Goal: Find contact information: Find contact information

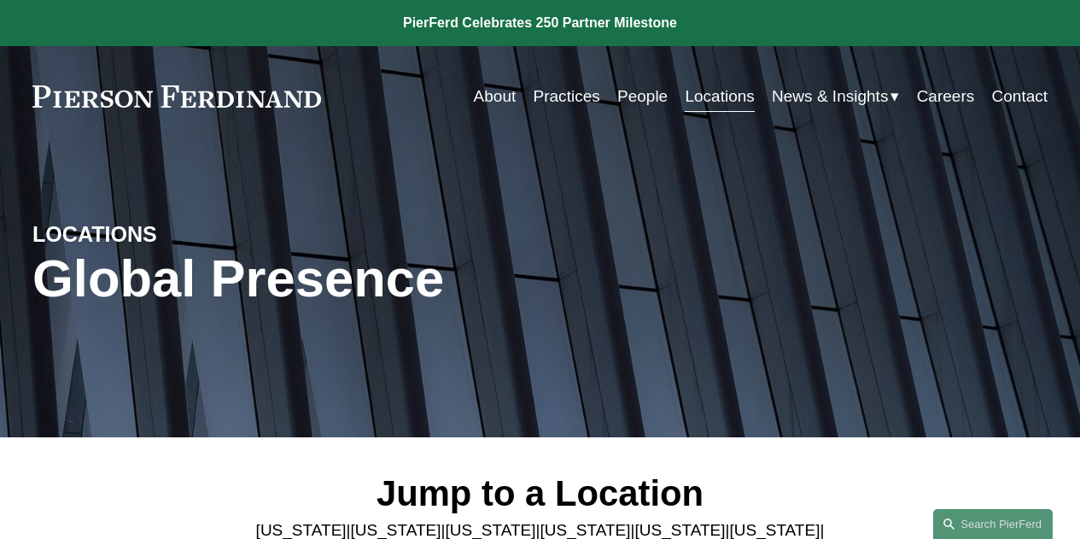
scroll to position [5312, 0]
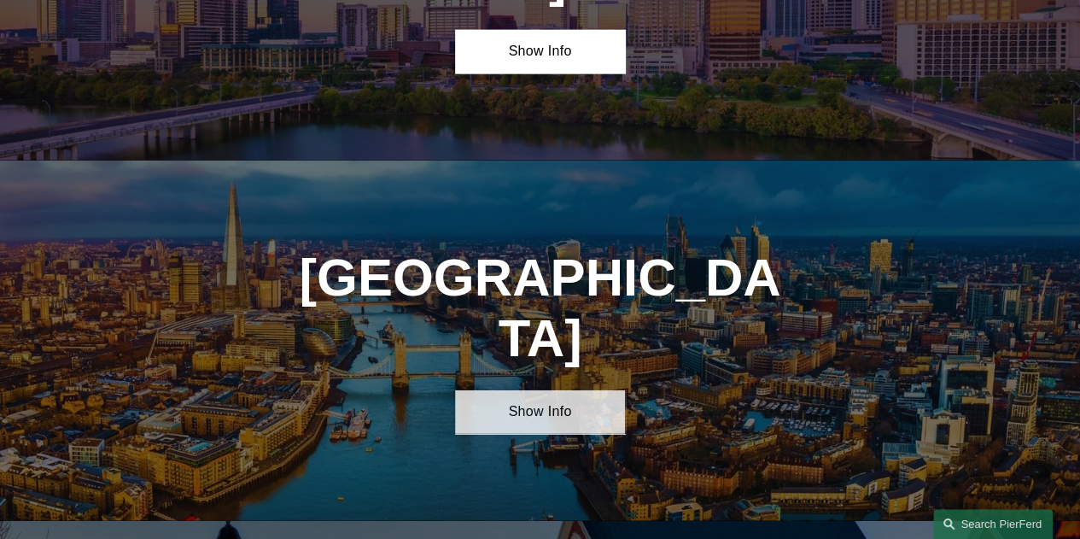
click at [550, 390] on link "Show Info" at bounding box center [539, 412] width 169 height 44
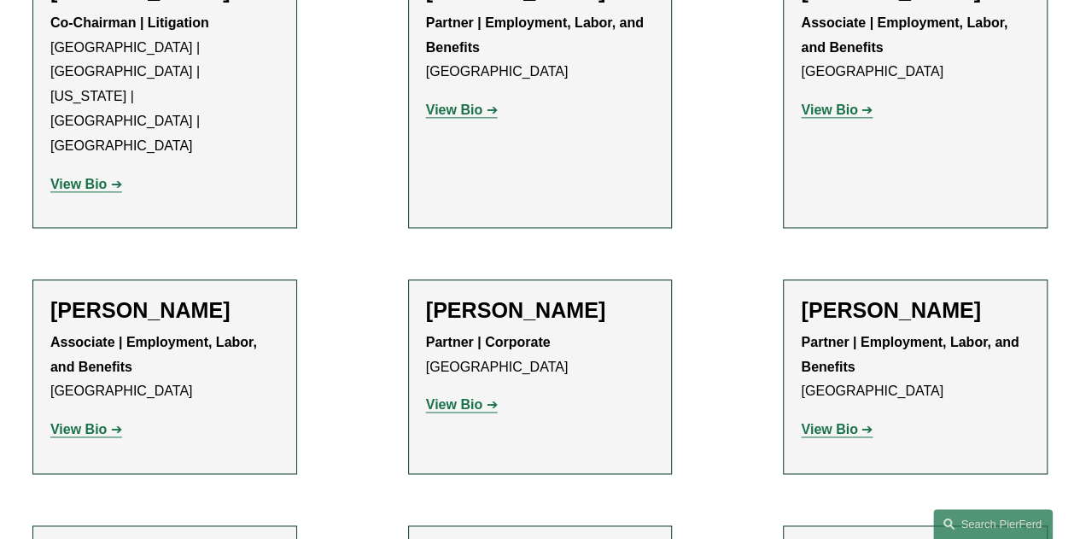
scroll to position [1025, 0]
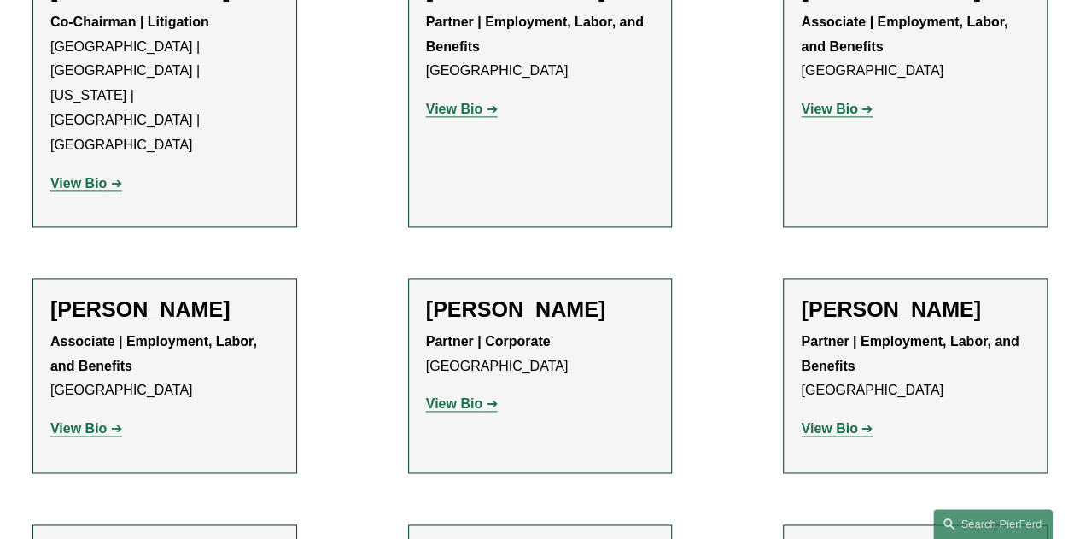
click at [470, 396] on strong "View Bio" at bounding box center [454, 403] width 56 height 15
